Goal: Transaction & Acquisition: Purchase product/service

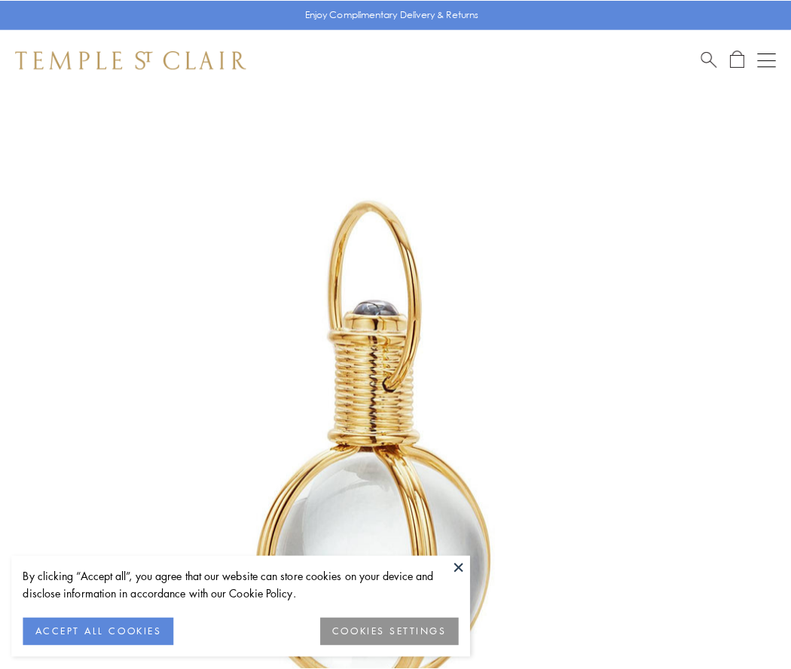
scroll to position [393, 0]
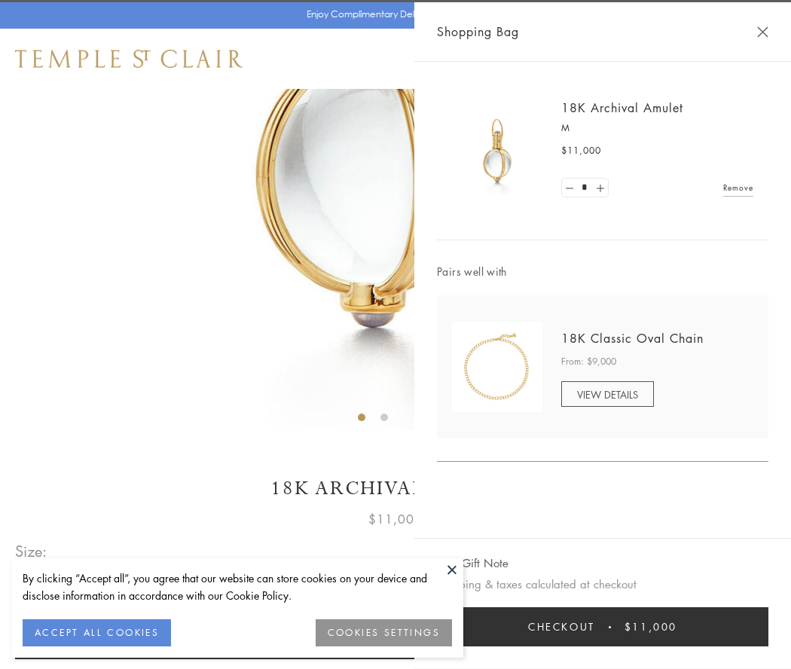
click at [602, 627] on button "Checkout $11,000" at bounding box center [602, 626] width 331 height 39
